Goal: Task Accomplishment & Management: Complete application form

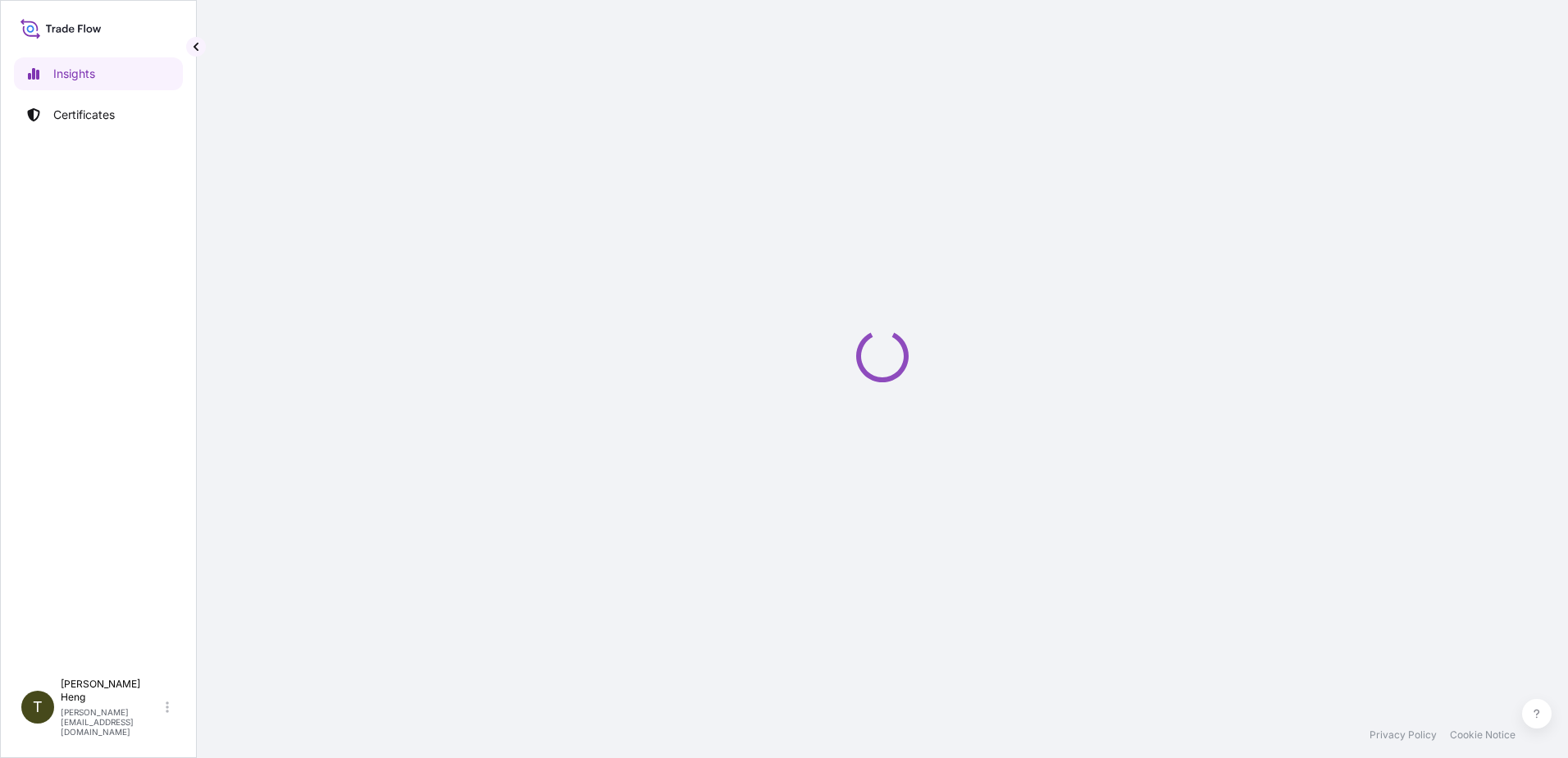
select select "2025"
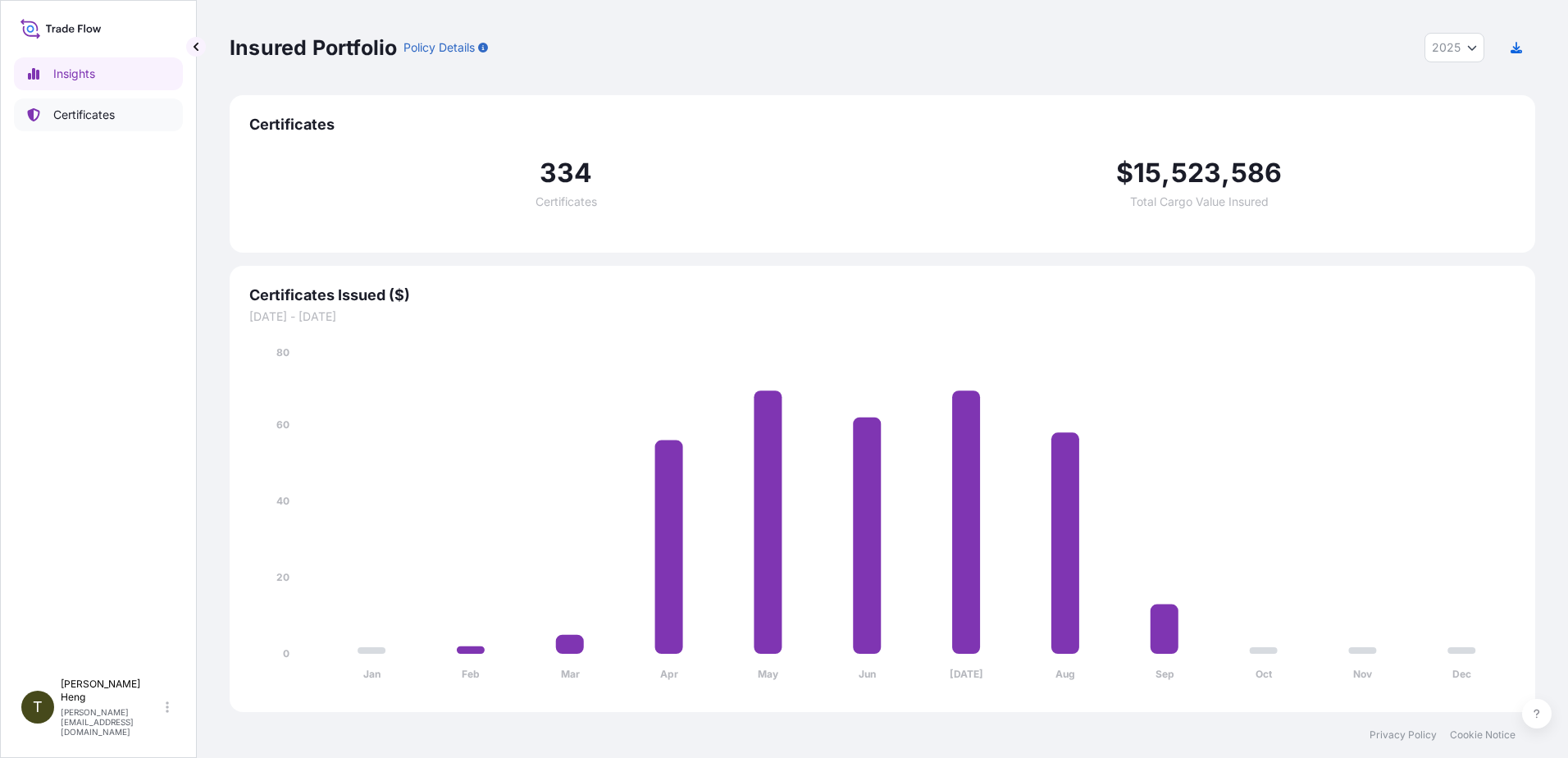
click at [73, 117] on p "Certificates" at bounding box center [84, 115] width 62 height 17
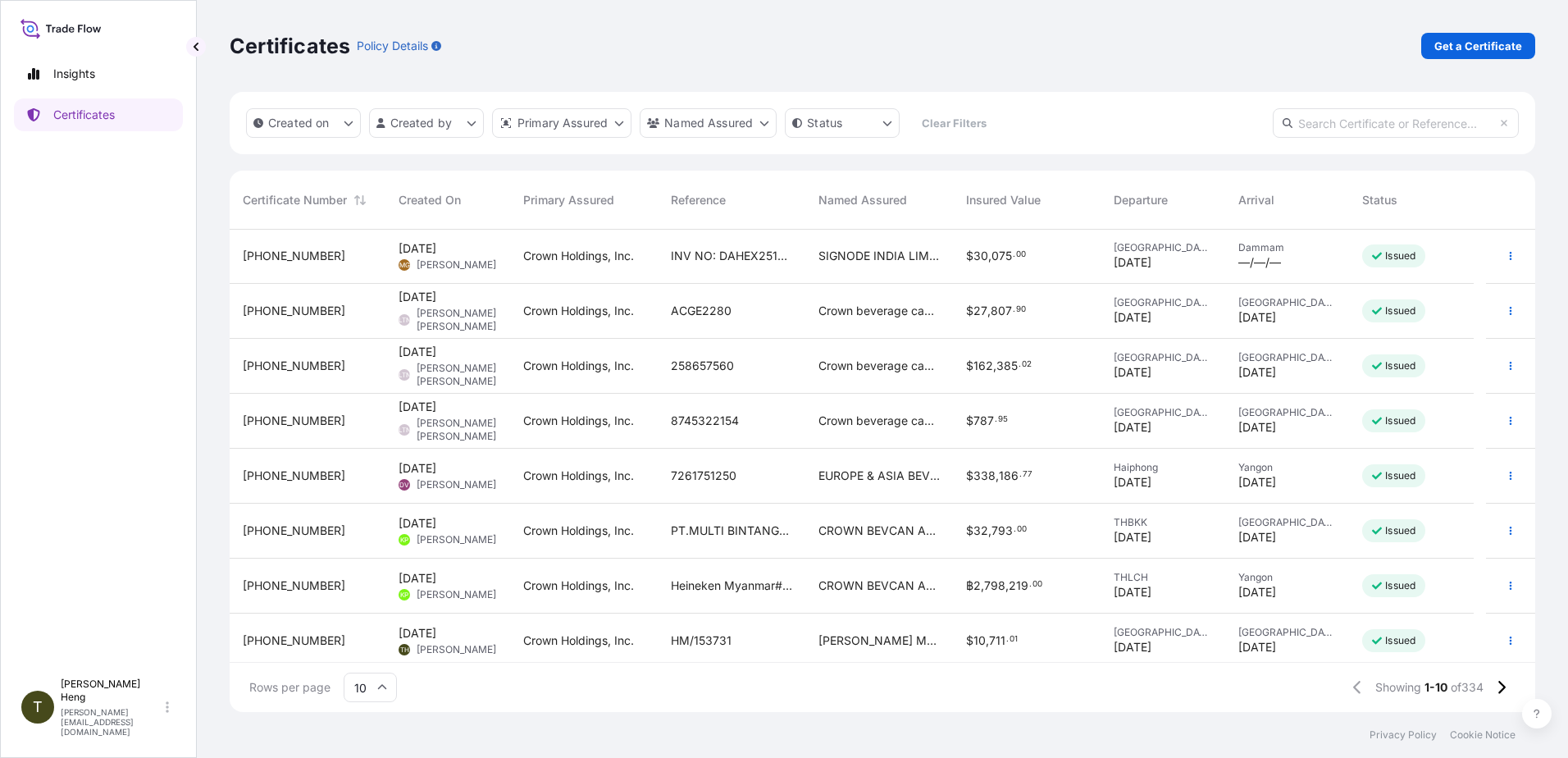
scroll to position [117, 0]
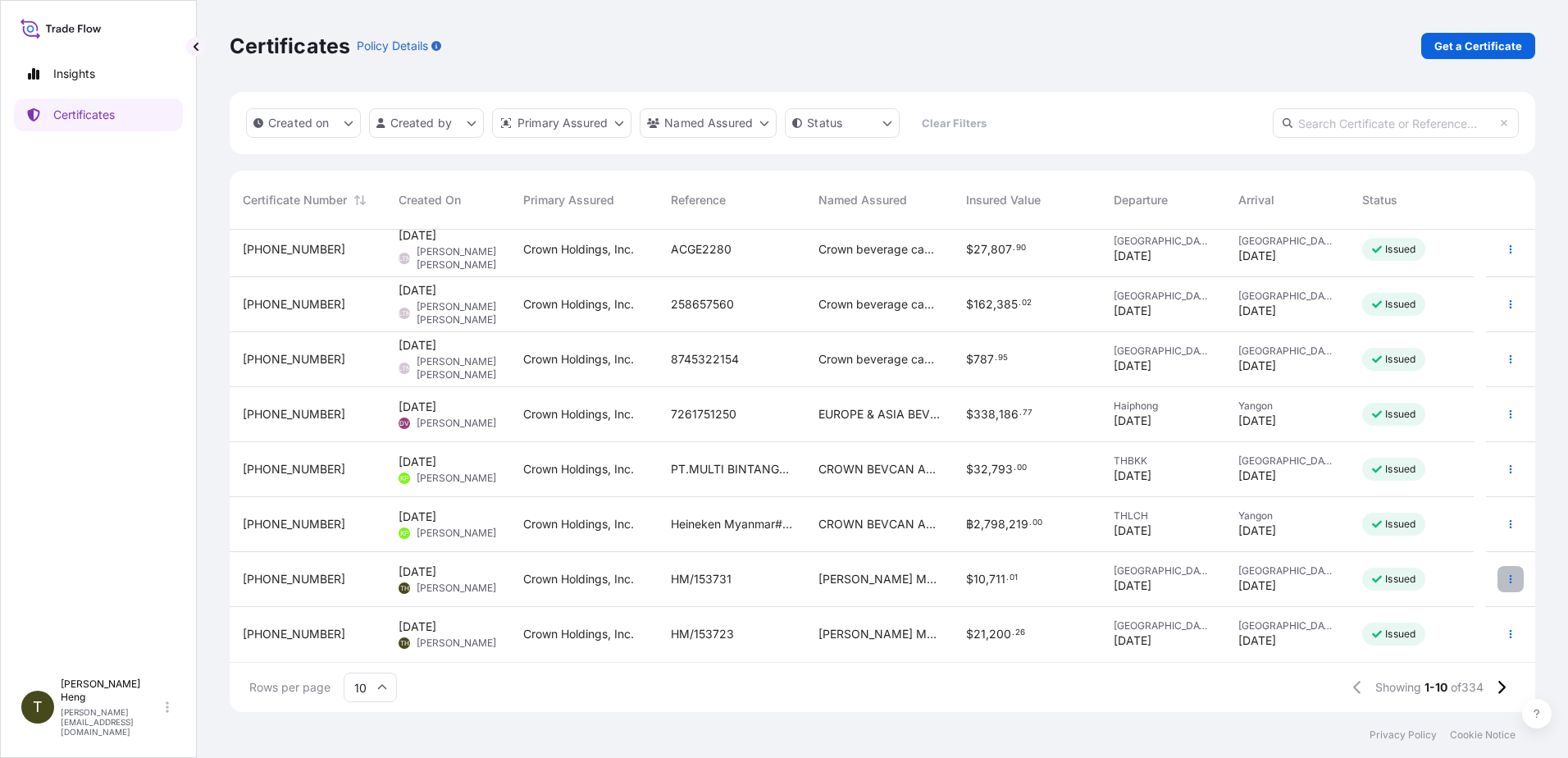
click at [1506, 578] on icon "button" at bounding box center [1511, 580] width 10 height 10
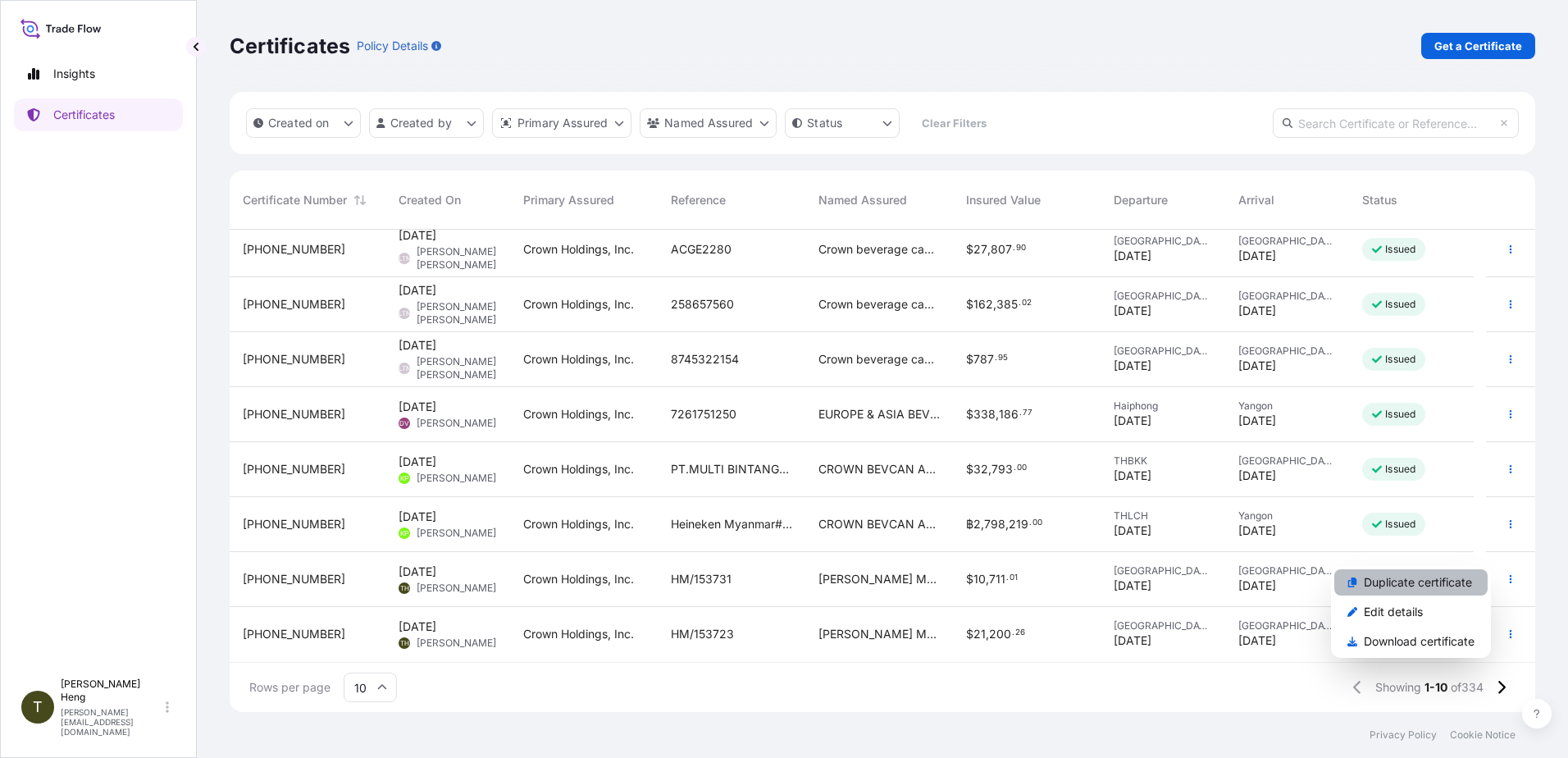
click at [1401, 577] on p "Duplicate certificate" at bounding box center [1418, 583] width 108 height 17
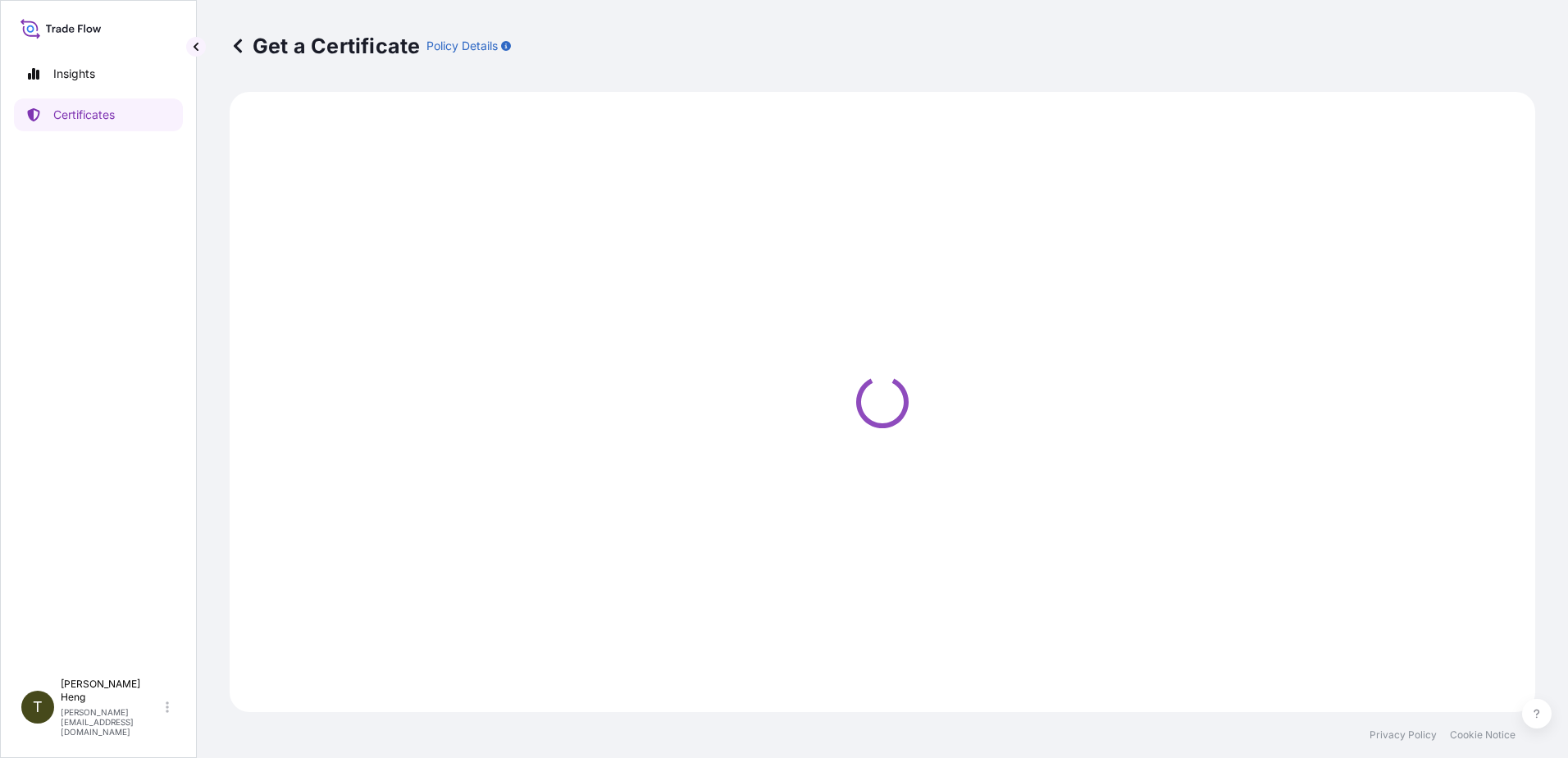
select select "Road"
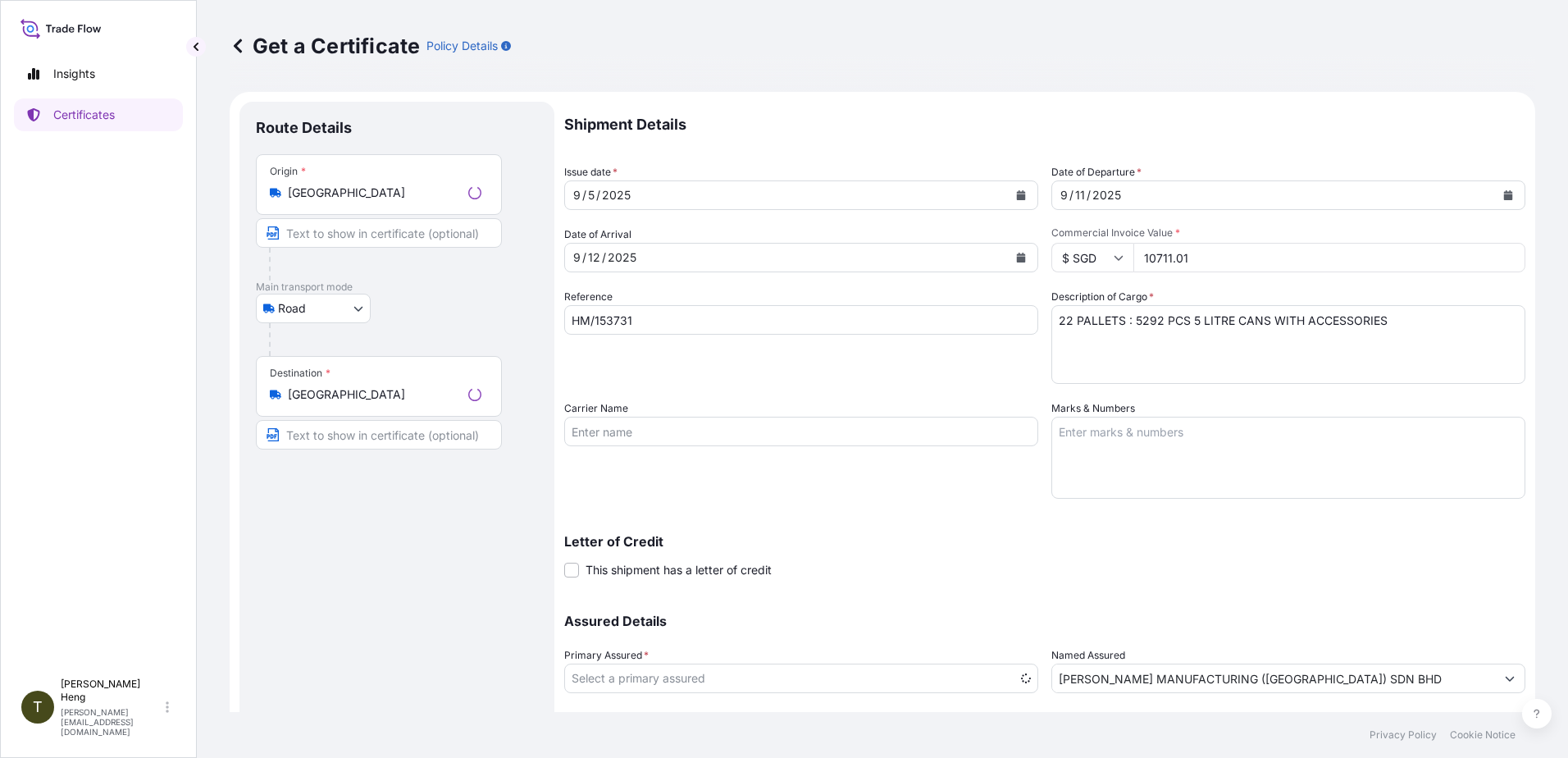
select select "31483"
click at [1016, 193] on icon "Calendar" at bounding box center [1021, 196] width 10 height 10
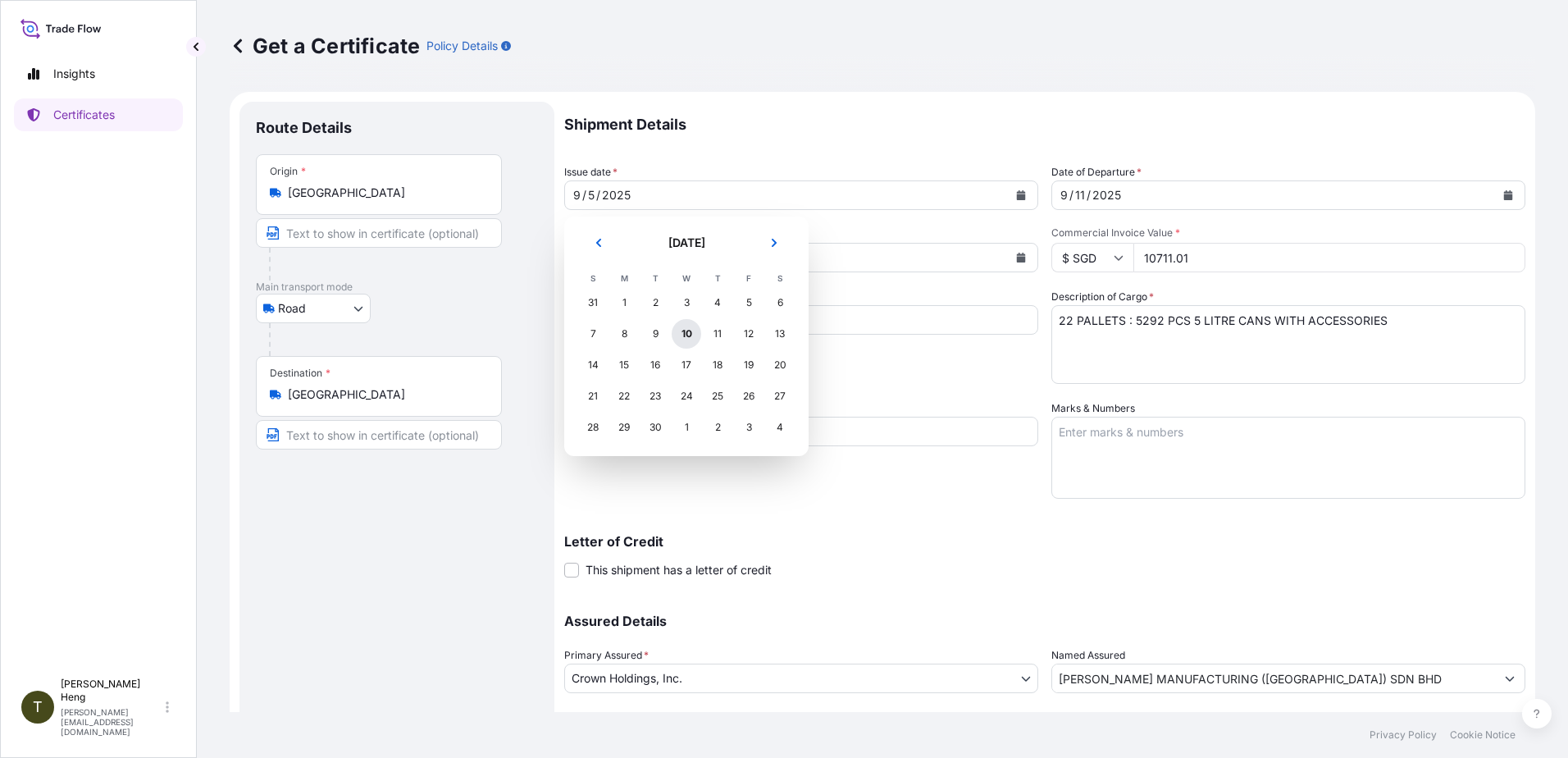
click at [686, 336] on div "10" at bounding box center [686, 333] width 29 height 29
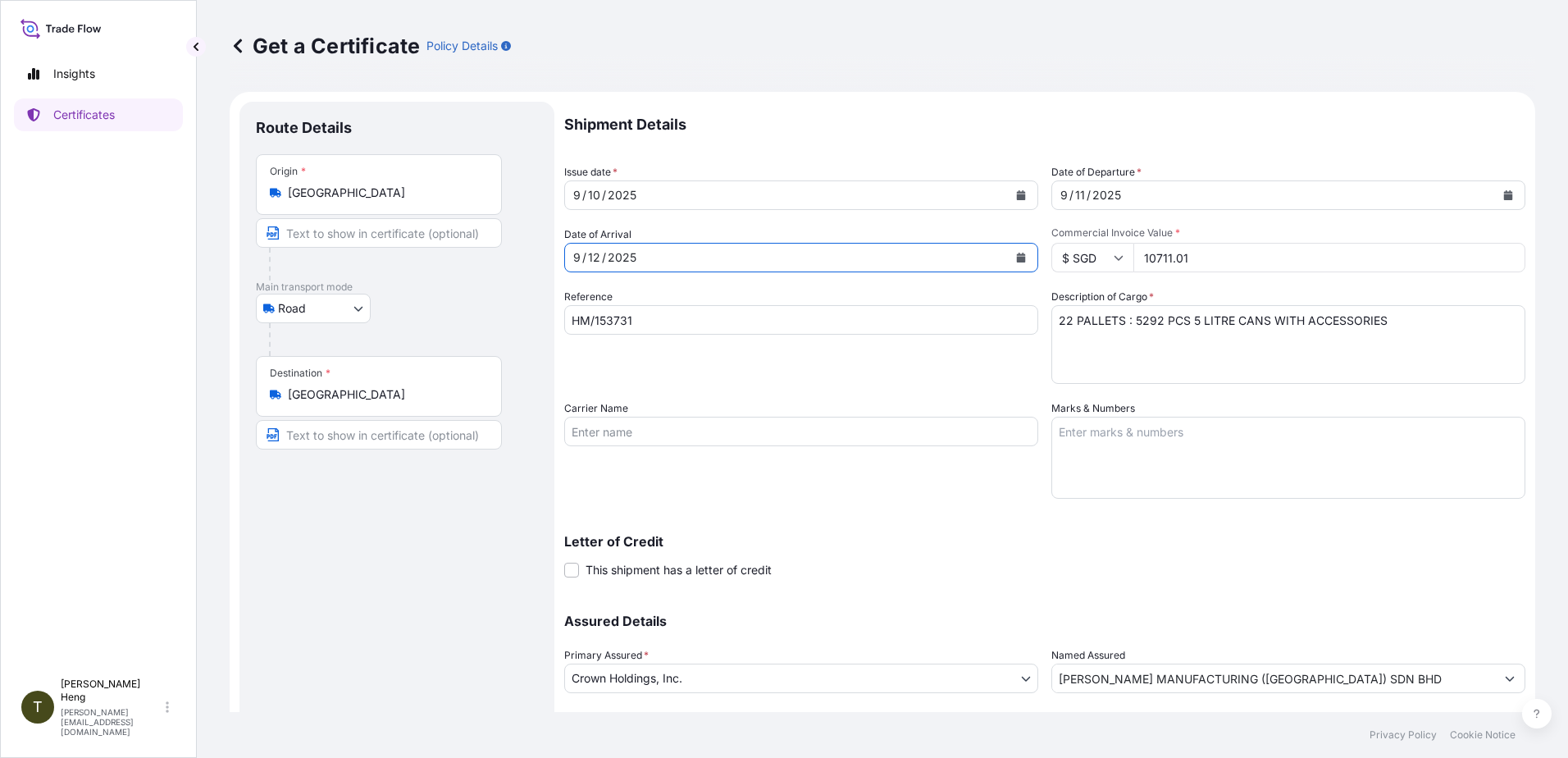
click at [1017, 259] on icon "Calendar" at bounding box center [1021, 257] width 9 height 10
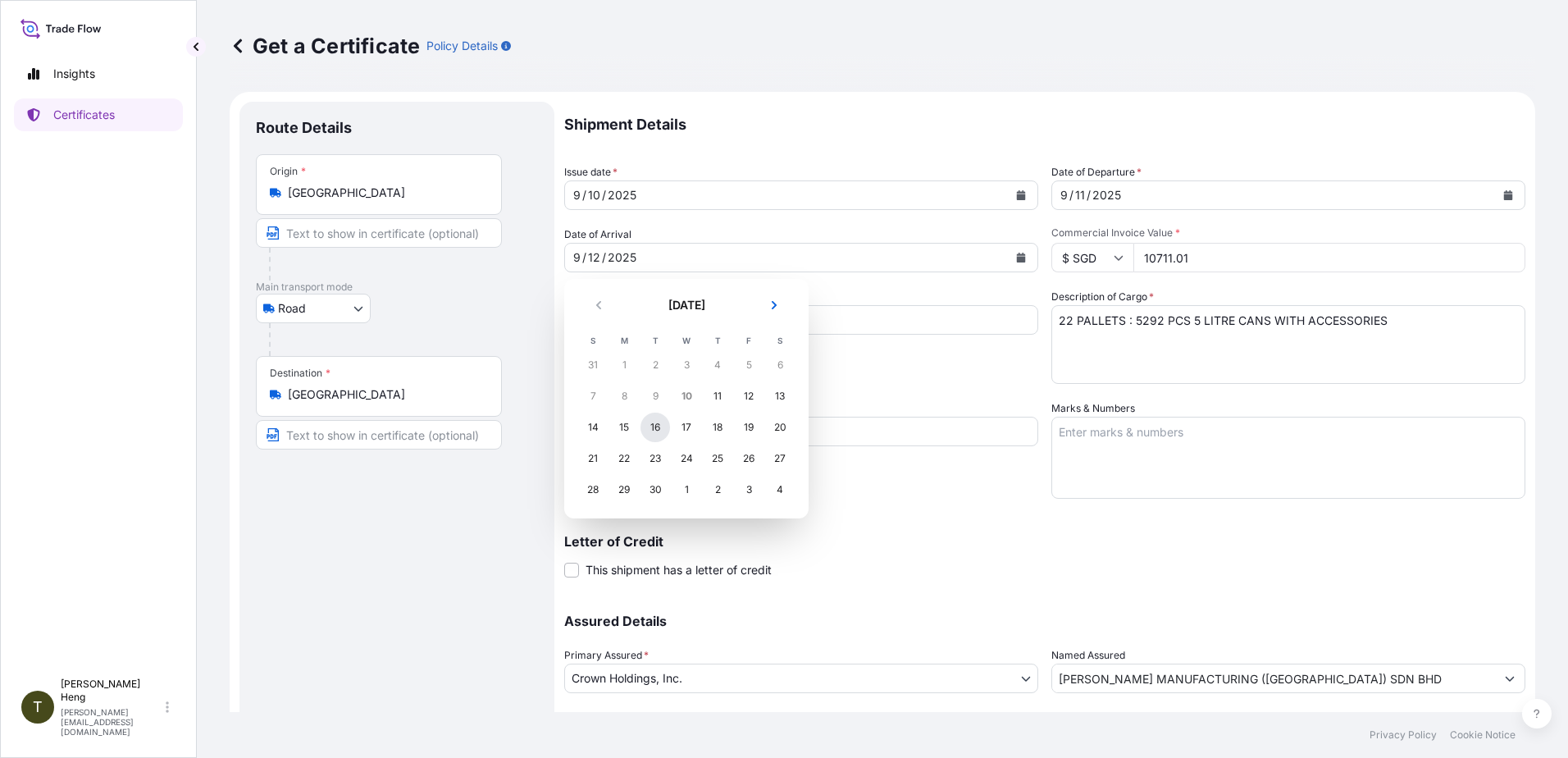
click at [646, 428] on div "16" at bounding box center [655, 426] width 29 height 29
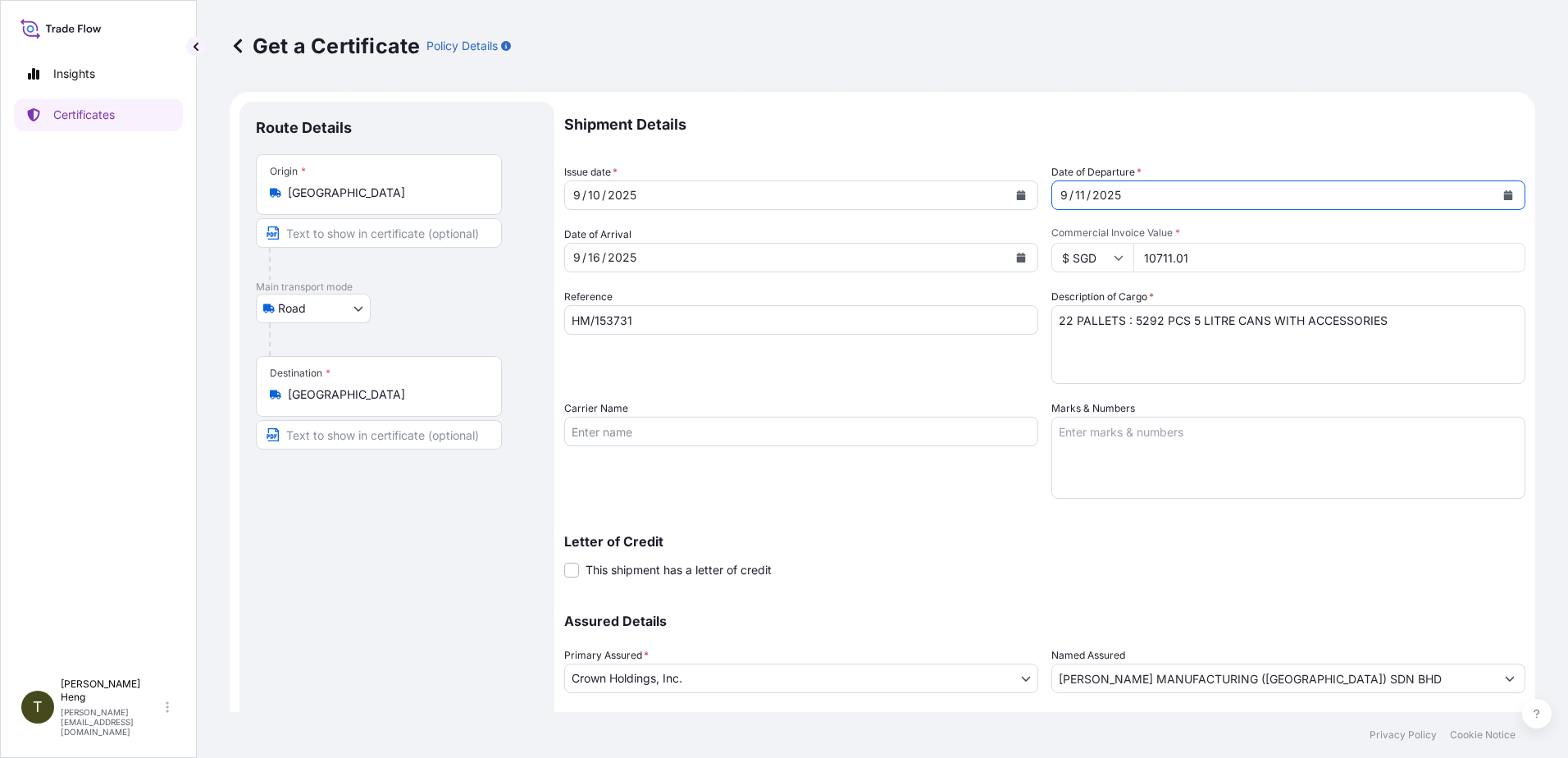
click at [1504, 191] on icon "Calendar" at bounding box center [1509, 196] width 10 height 10
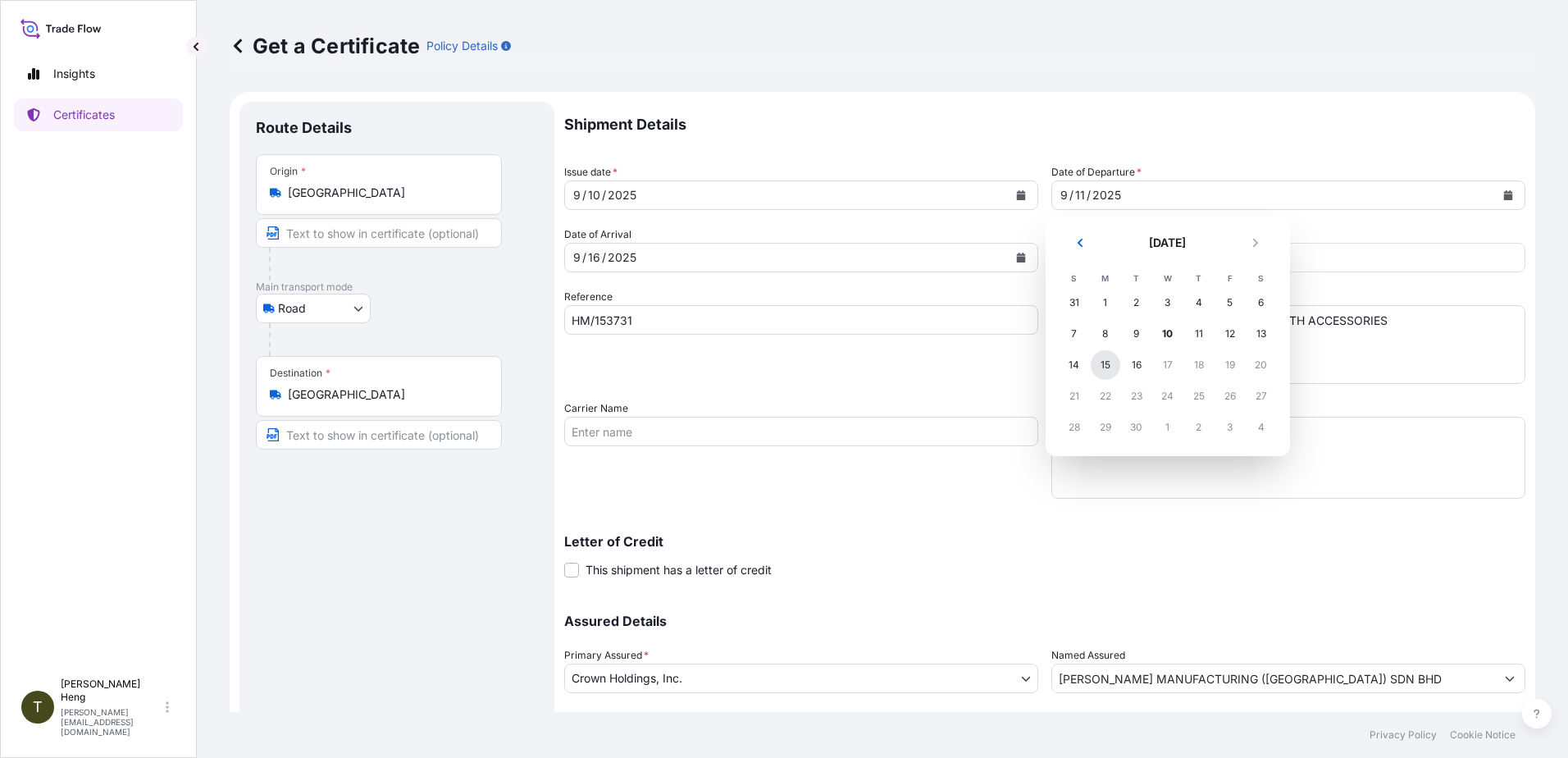
click at [1109, 357] on div "15" at bounding box center [1105, 365] width 29 height 29
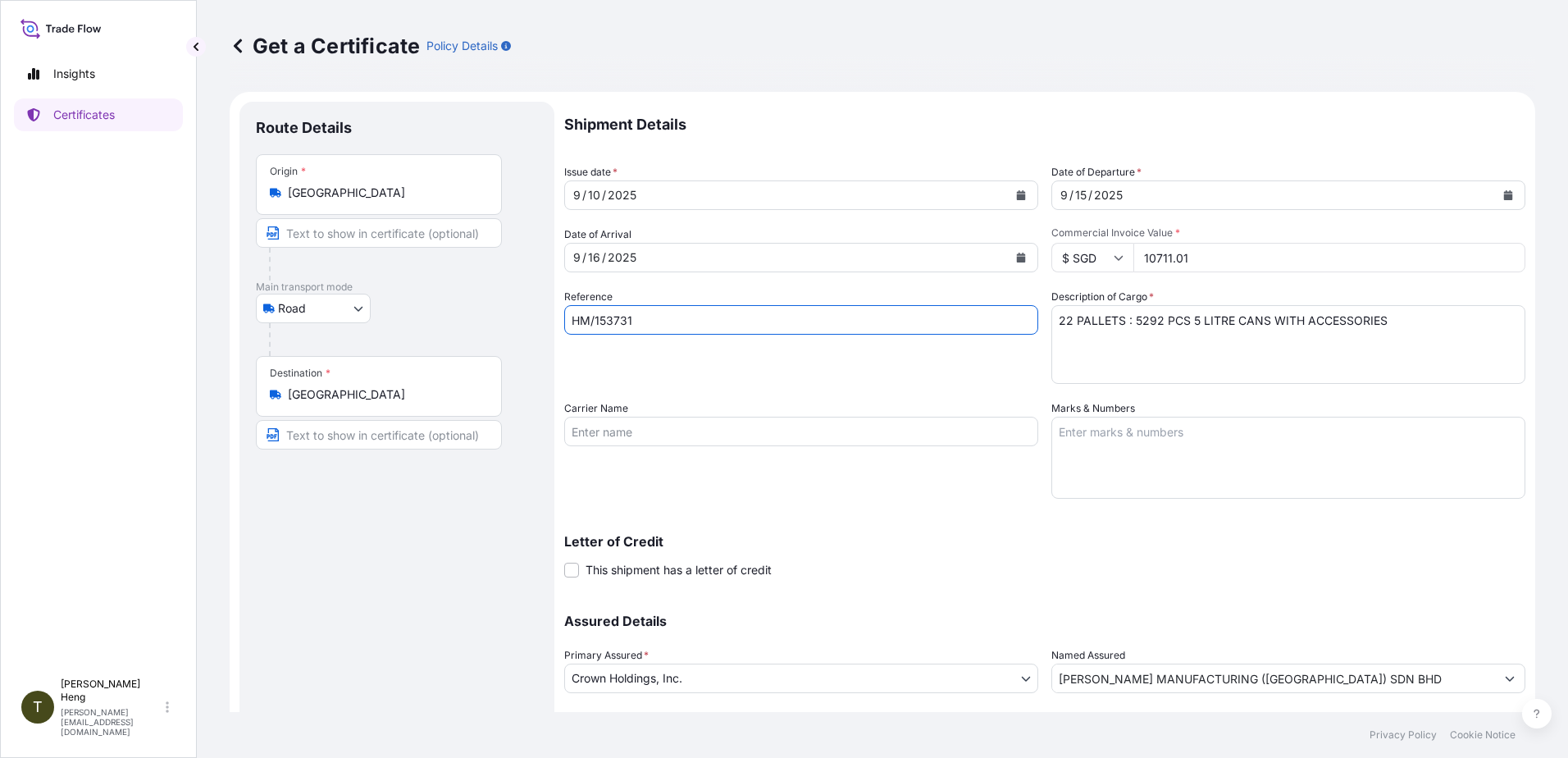
click at [656, 322] on input "HM/153731" at bounding box center [801, 319] width 474 height 29
type input "H"
type input "ANM/153645"
click at [1115, 257] on icon at bounding box center [1119, 258] width 9 height 5
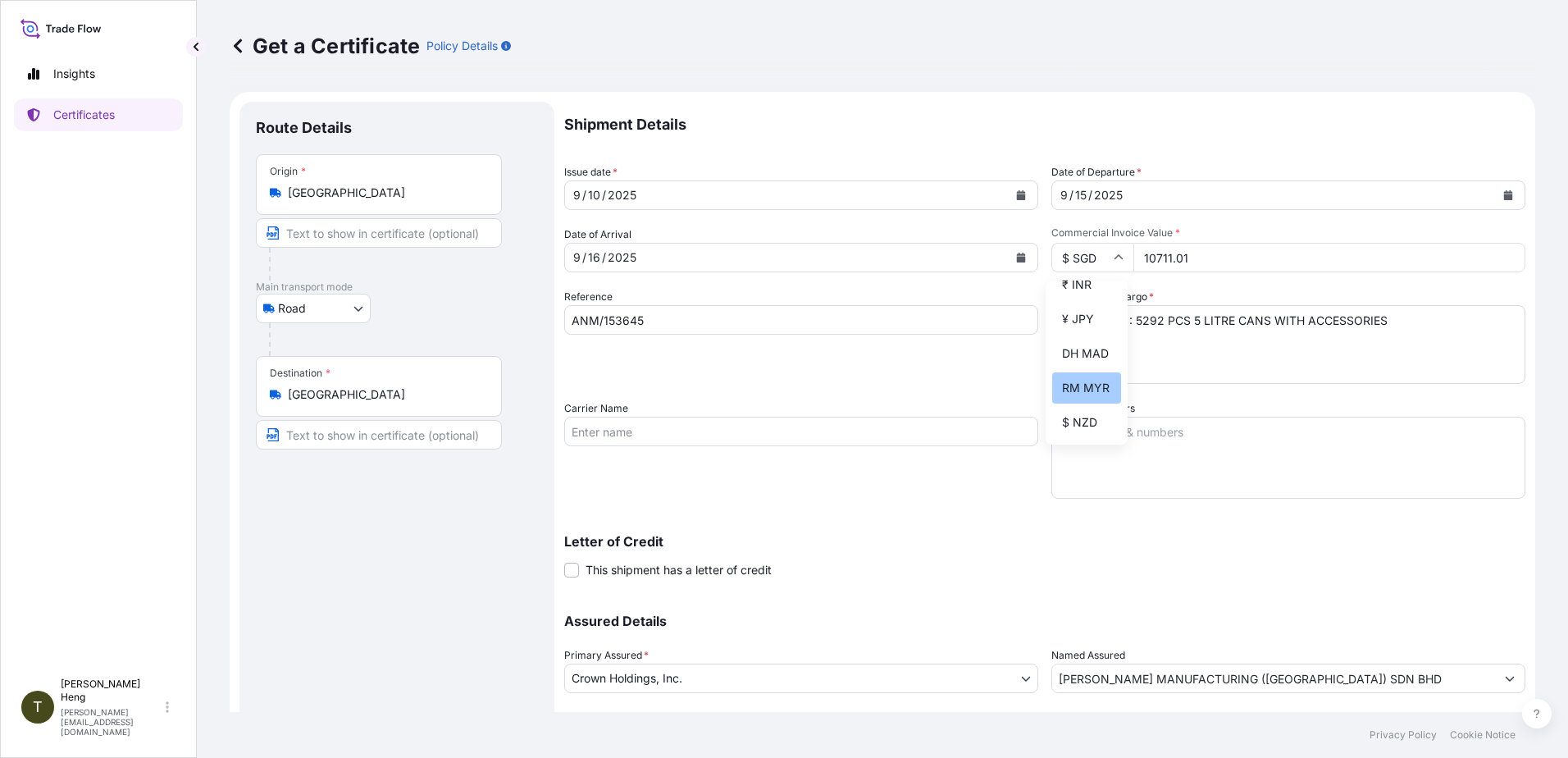
click at [1072, 404] on div "RM MYR" at bounding box center [1087, 387] width 69 height 31
type input "RM MYR"
click at [1133, 257] on input "10711.01" at bounding box center [1329, 257] width 392 height 29
type input "26130.72"
click at [1054, 329] on textarea "22 PALLETS : 5292 PCS 5 LITRE CANS WITH ACCESSORIES" at bounding box center [1288, 344] width 474 height 79
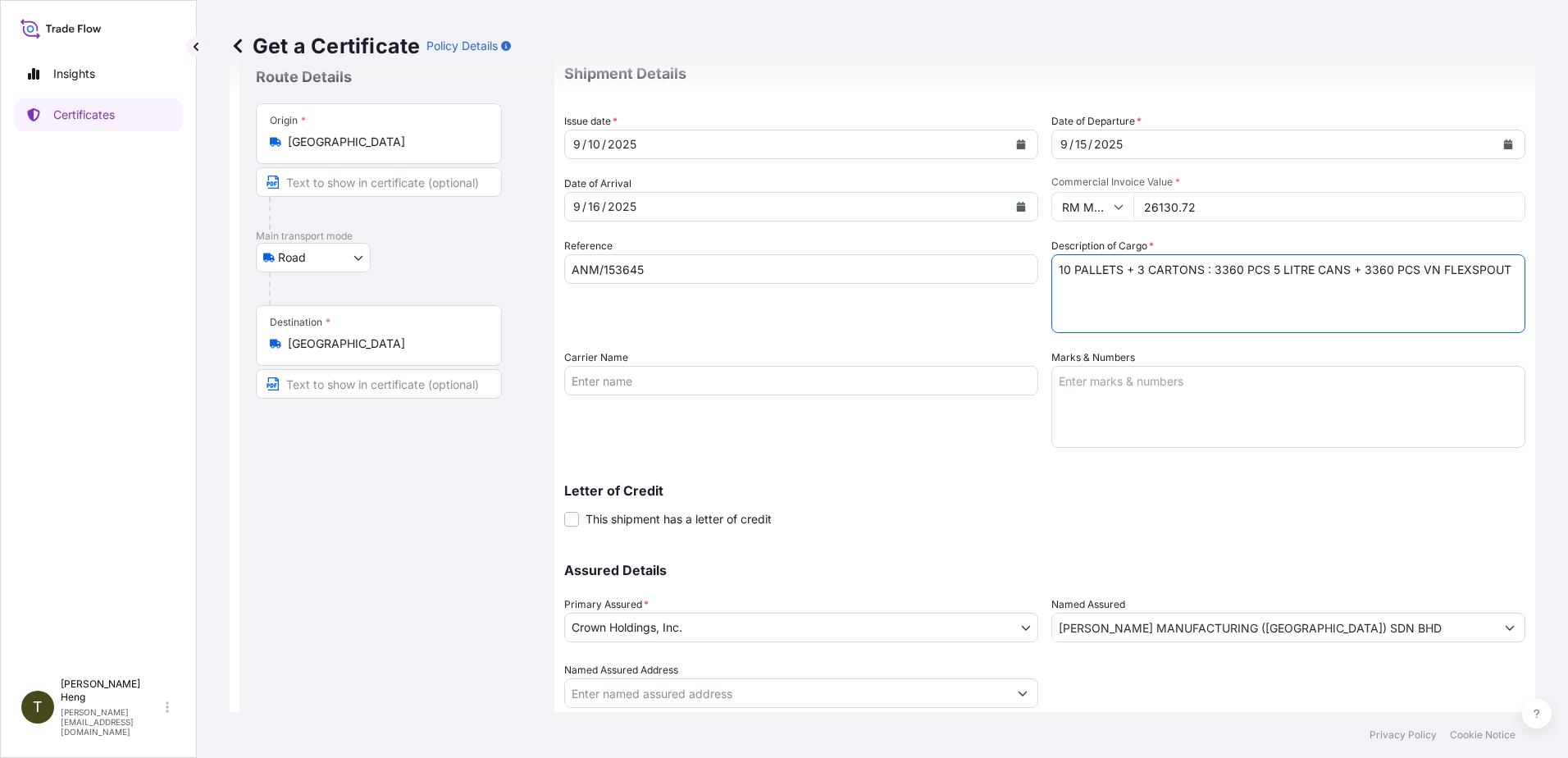
scroll to position [102, 0]
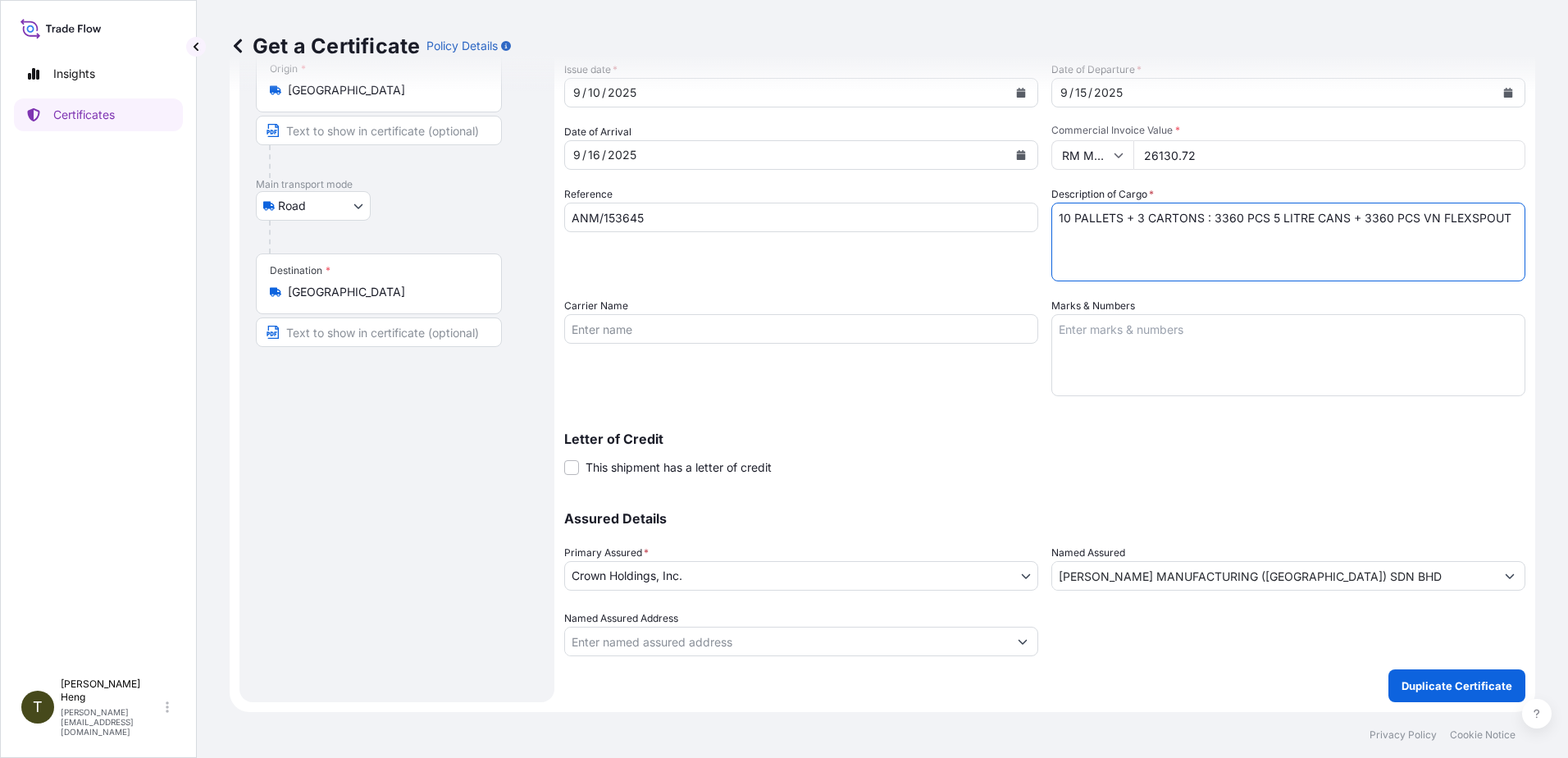
type textarea "10 PALLETS + 3 CARTONS : 3360 PCS 5 LITRE CANS + 3360 PCS VN FLEXSPOUT"
click at [1381, 585] on input "HEMPEL MANUFACTURING (MALAYSIA) SDN BHD" at bounding box center [1274, 576] width 443 height 29
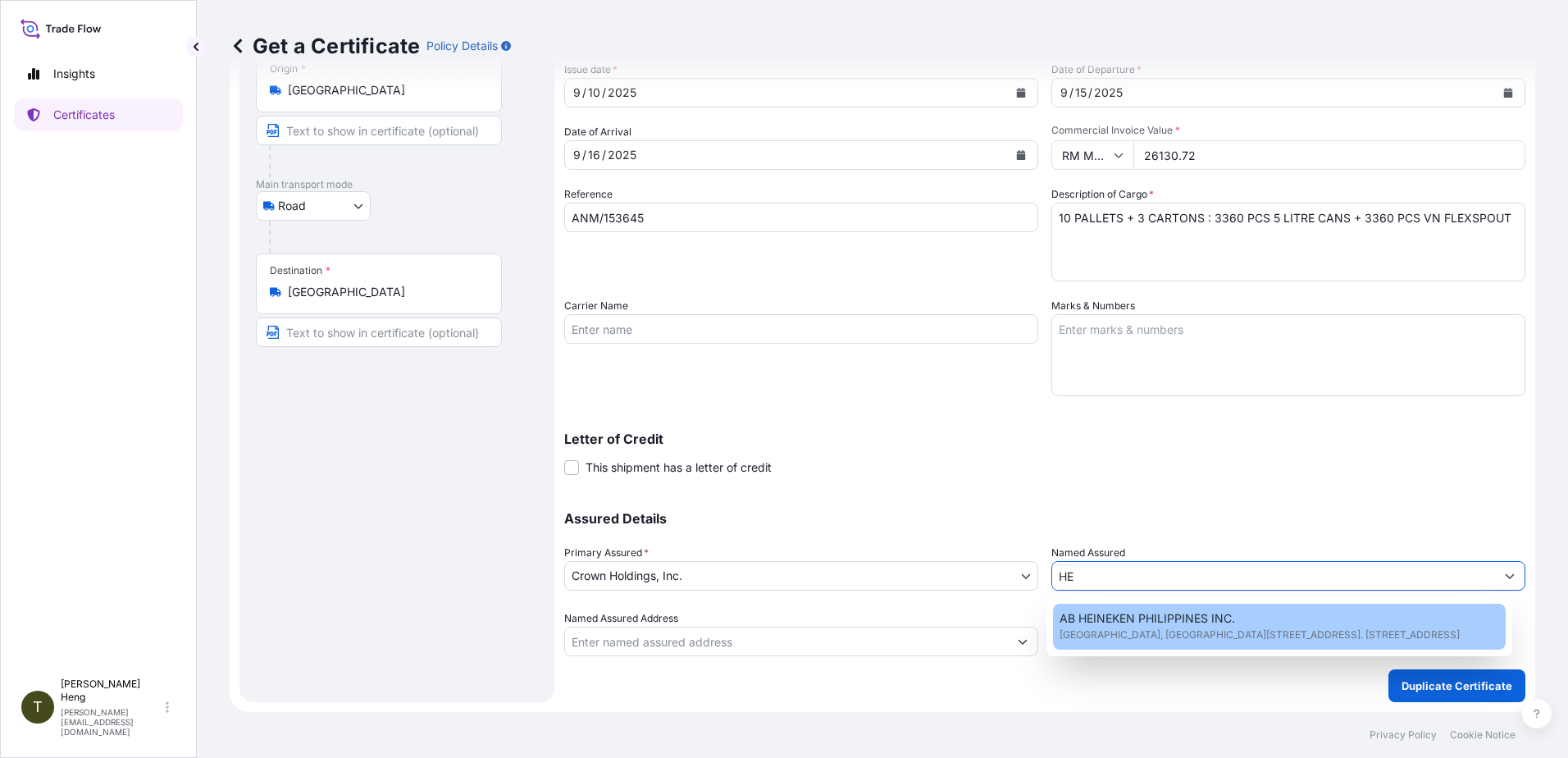
type input "H"
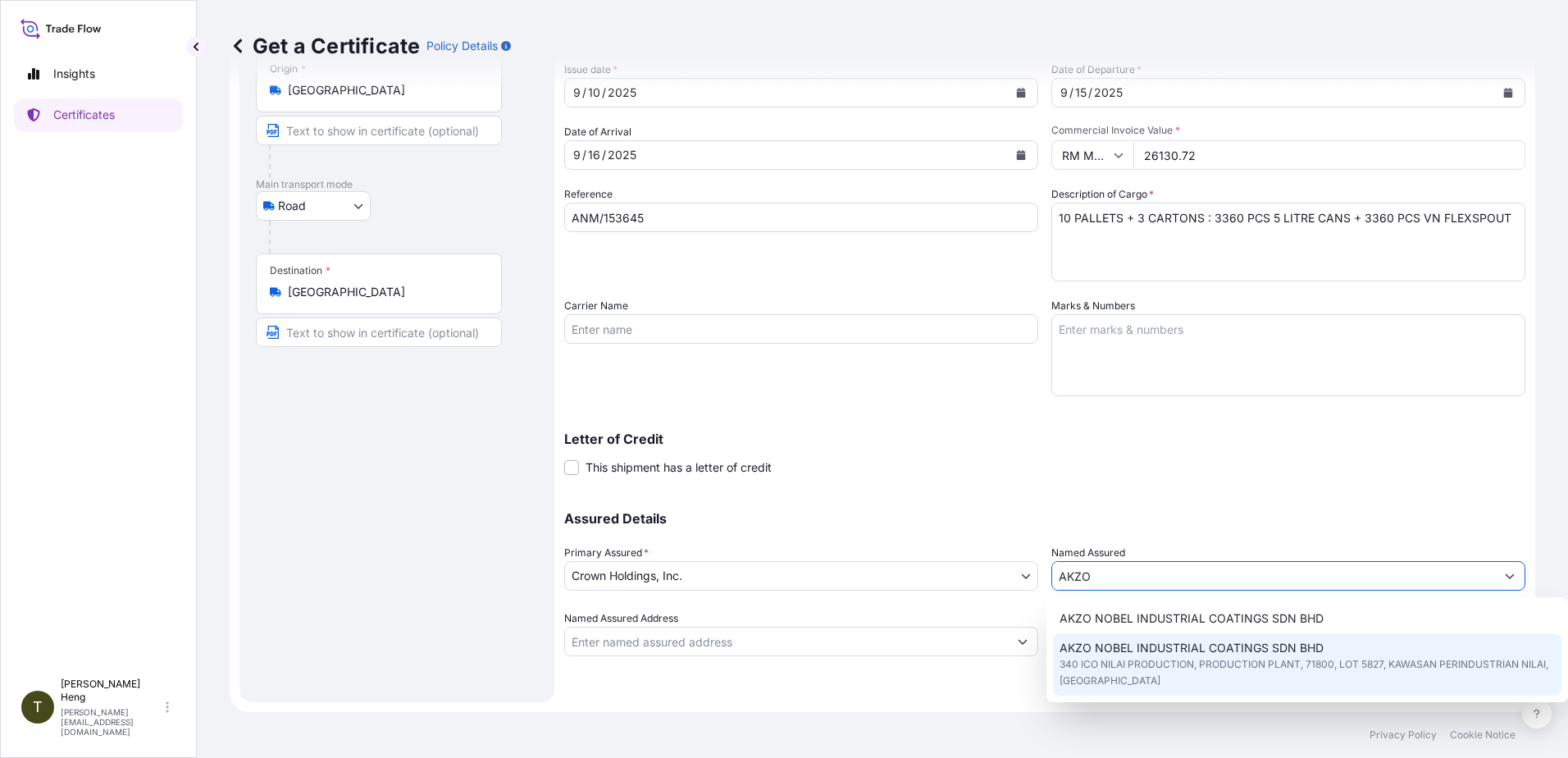
click at [1073, 653] on span "AKZO NOBEL INDUSTRIAL COATINGS SDN BHD" at bounding box center [1192, 648] width 264 height 17
type input "AKZO NOBEL INDUSTRIAL COATINGS SDN BHD"
type input "340 ICO NILAI PRODUCTION, PRODUCTION PLANT"
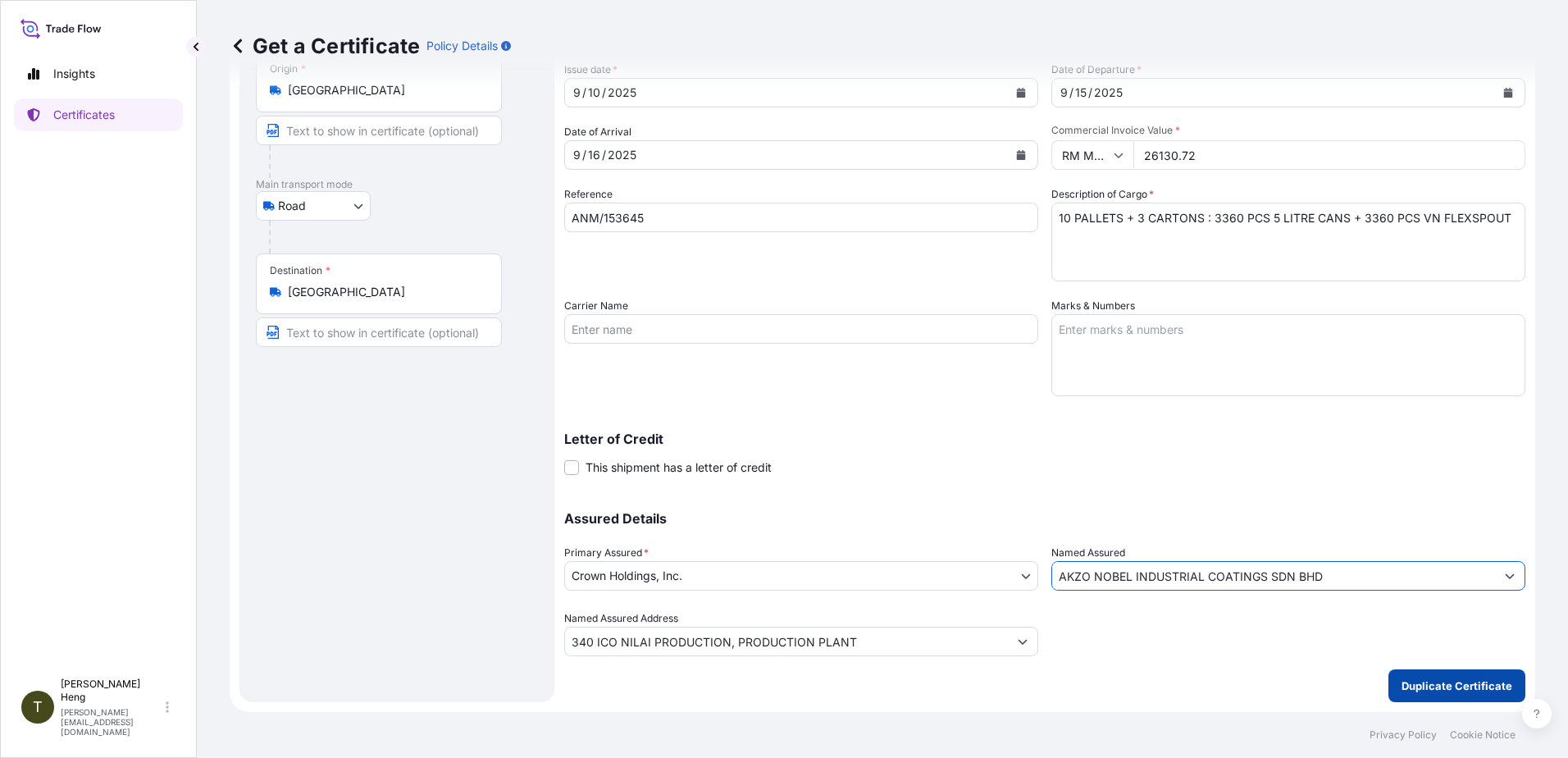
type input "AKZO NOBEL INDUSTRIAL COATINGS SDN BHD"
click at [1461, 693] on p "Duplicate Certificate" at bounding box center [1456, 686] width 111 height 17
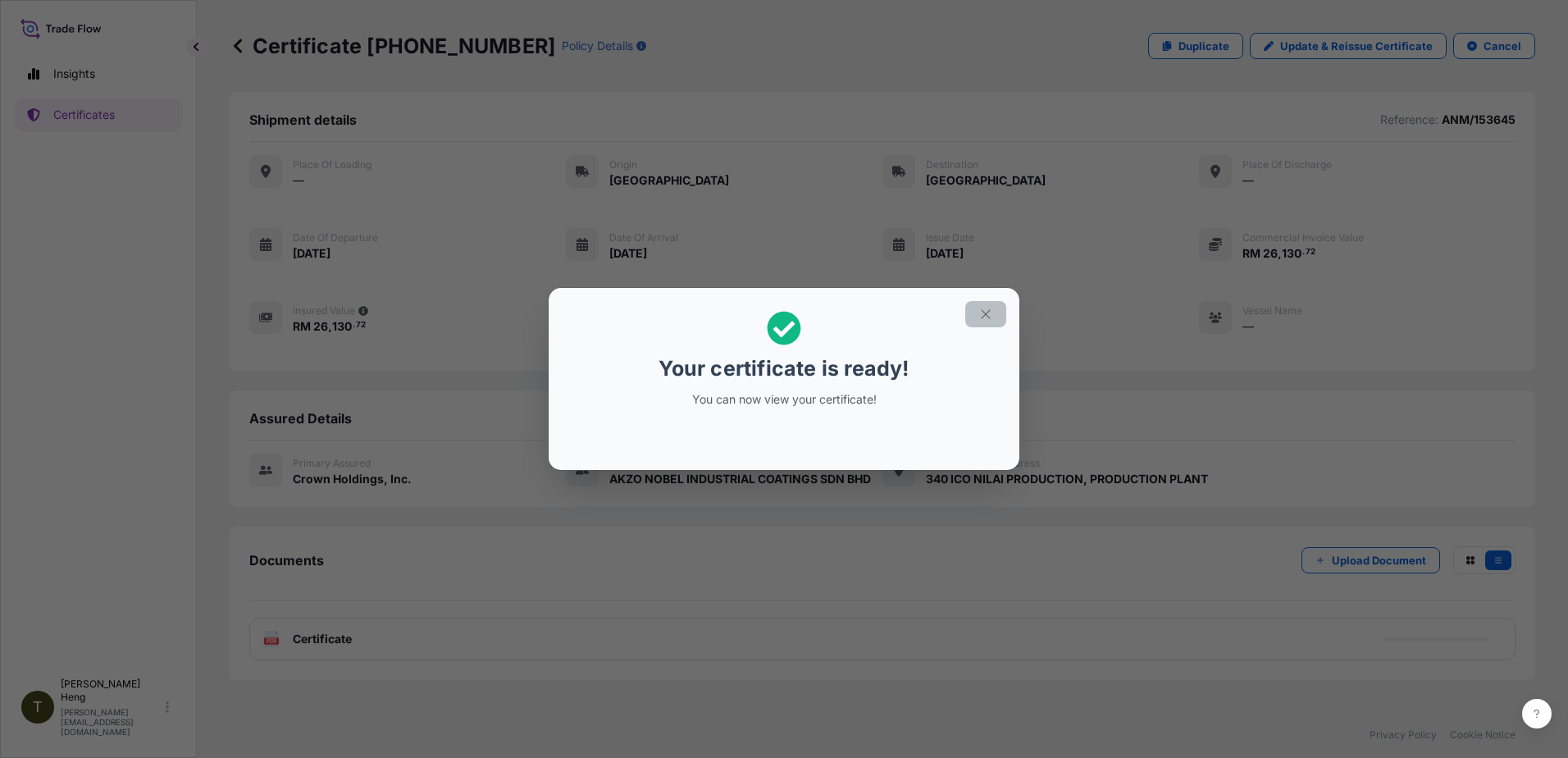
click at [977, 314] on button "button" at bounding box center [985, 315] width 41 height 27
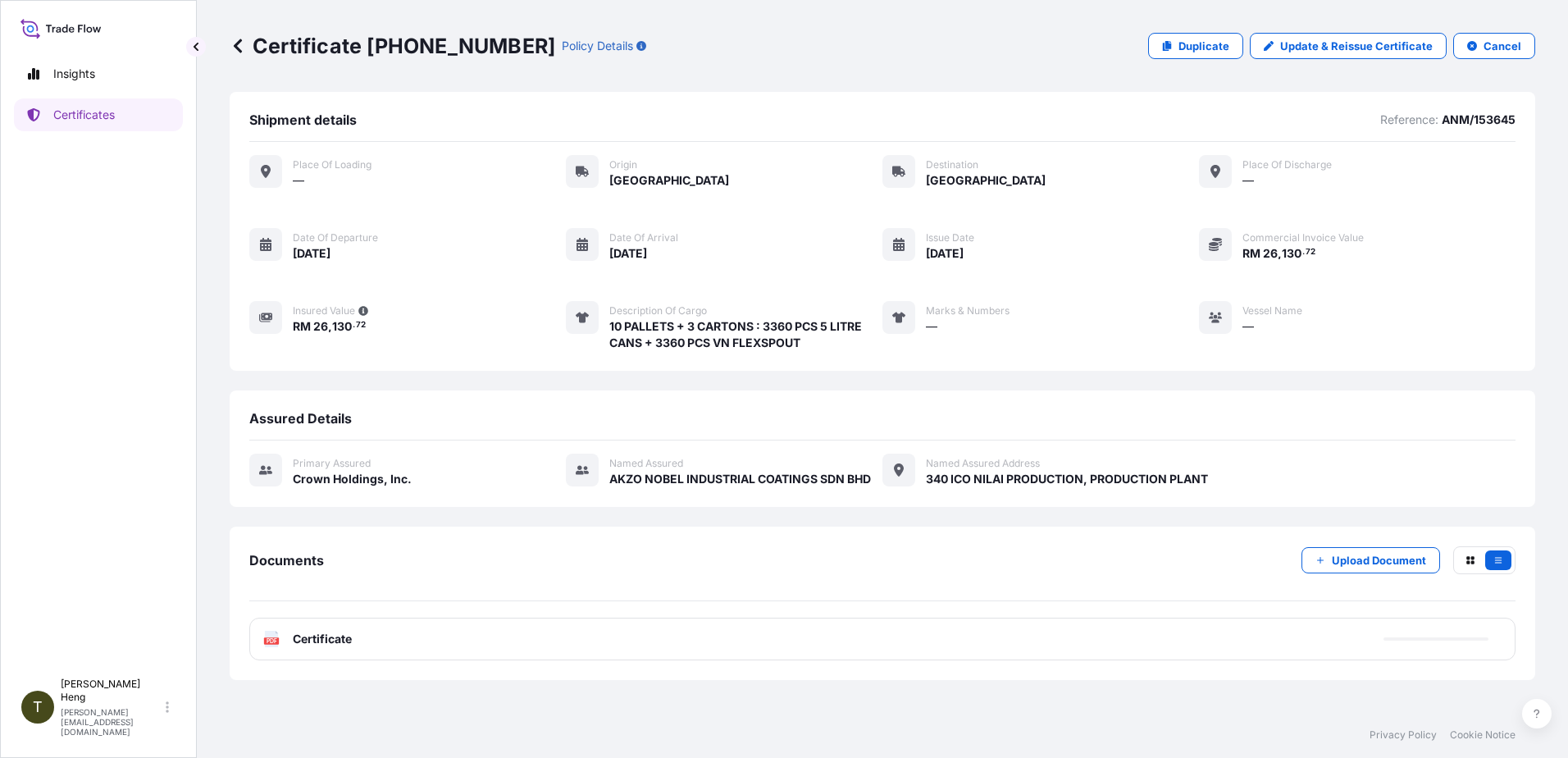
click at [275, 635] on icon at bounding box center [271, 640] width 14 height 17
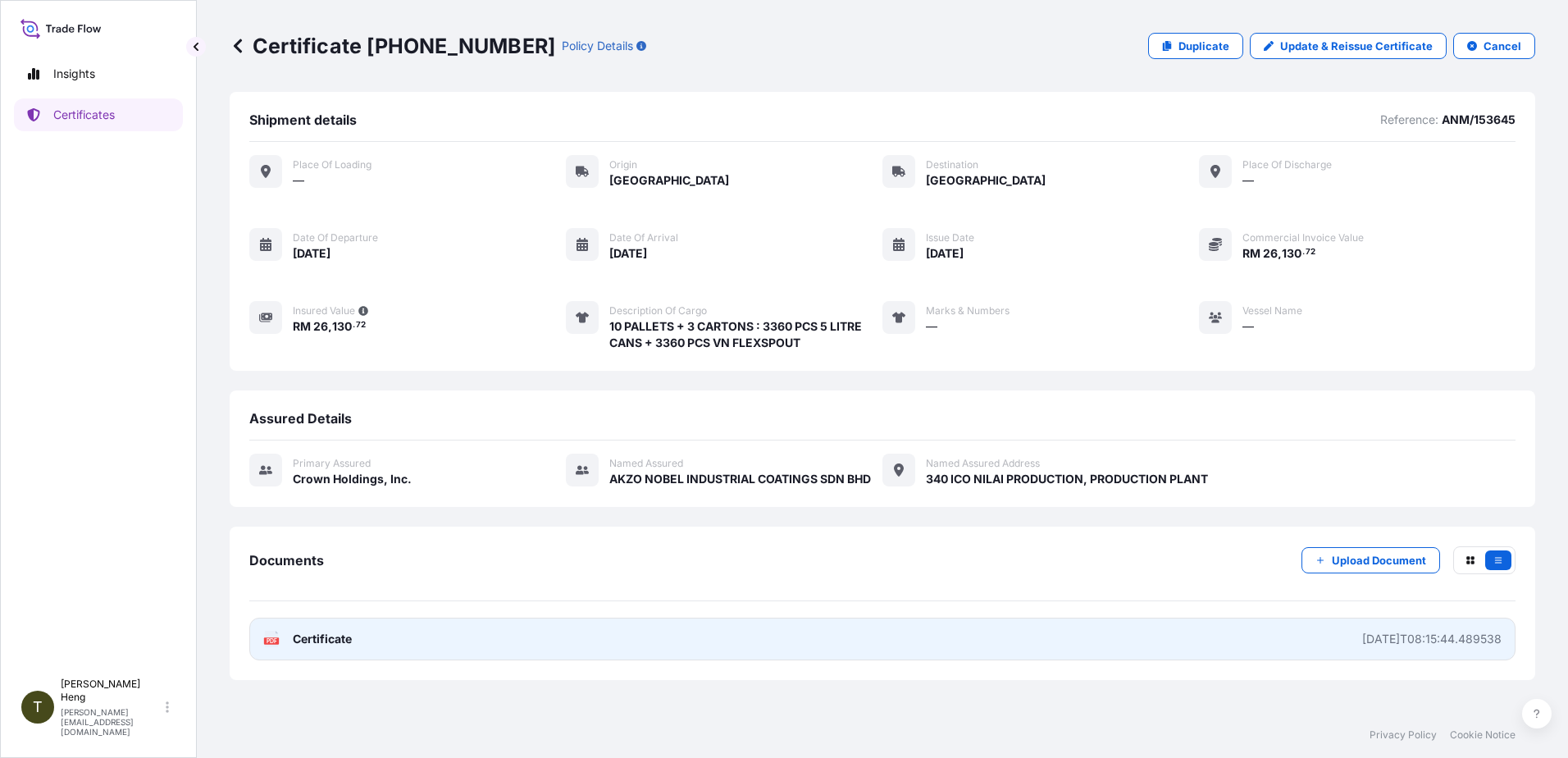
click at [280, 635] on div "PDF Certificate" at bounding box center [307, 640] width 88 height 17
